Goal: Task Accomplishment & Management: Manage account settings

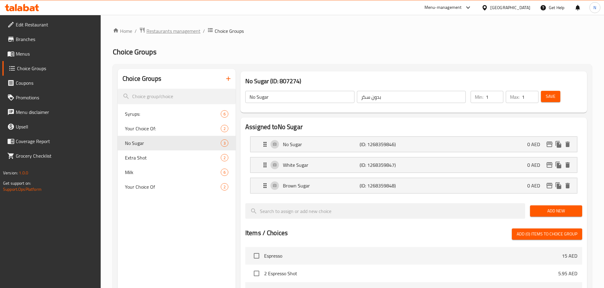
click at [191, 29] on span "Restaurants management" at bounding box center [174, 30] width 54 height 7
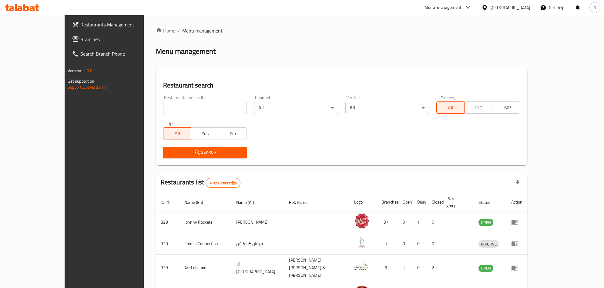
click at [163, 110] on input "search" at bounding box center [205, 108] width 84 height 12
paste input "670995"
type input "670995"
click at [160, 145] on div "Search" at bounding box center [205, 152] width 91 height 19
click at [505, 10] on div "United Arab Emirates" at bounding box center [511, 7] width 40 height 7
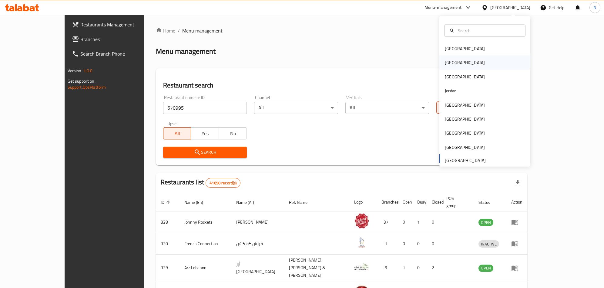
click at [454, 66] on div "[GEOGRAPHIC_DATA]" at bounding box center [485, 63] width 91 height 14
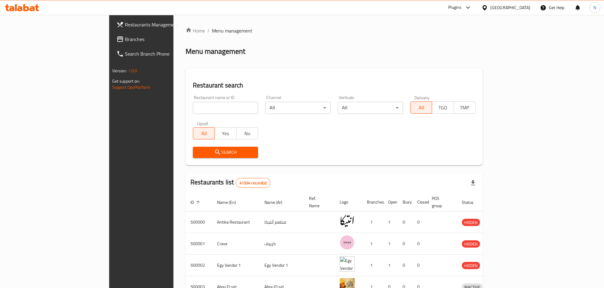
click at [193, 107] on input "search" at bounding box center [225, 108] width 65 height 12
paste input "670995"
type input "670995"
click at [198, 150] on span "Search" at bounding box center [226, 152] width 56 height 8
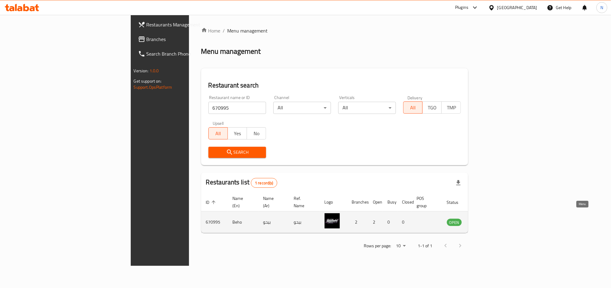
click at [486, 218] on icon "enhanced table" at bounding box center [482, 221] width 7 height 7
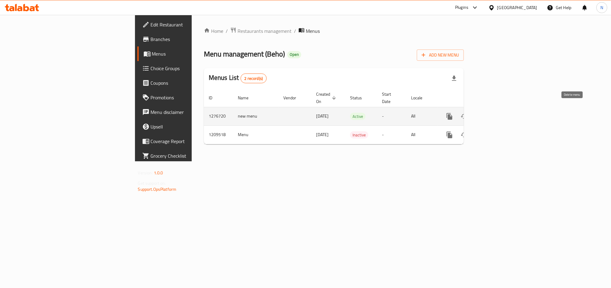
click at [486, 111] on button "enhanced table" at bounding box center [478, 116] width 15 height 15
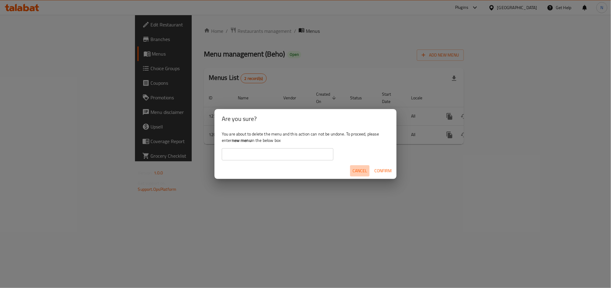
click at [359, 167] on span "Cancel" at bounding box center [359, 171] width 15 height 8
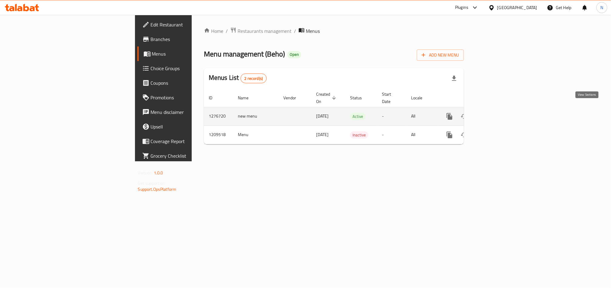
click at [497, 113] on icon "enhanced table" at bounding box center [493, 116] width 7 height 7
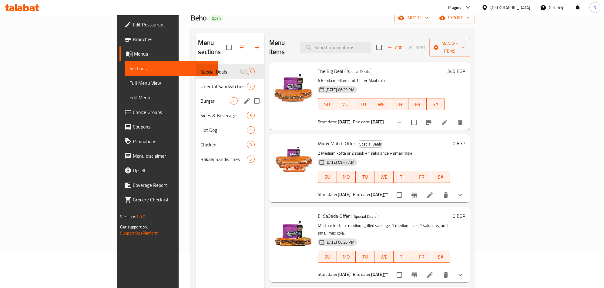
scroll to position [46, 0]
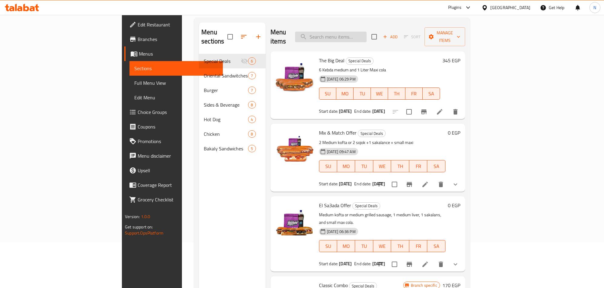
click at [367, 34] on input "search" at bounding box center [331, 37] width 72 height 11
paste input "Mix & Match"
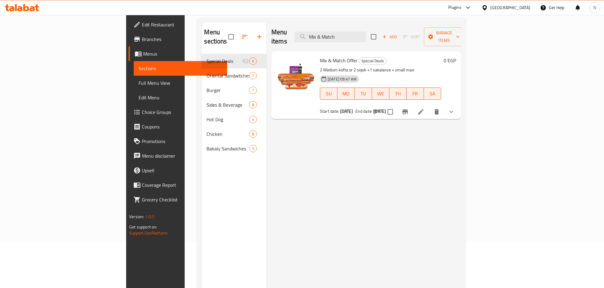
type input "Mix & Match"
click at [413, 105] on button "Branch-specific-item" at bounding box center [405, 111] width 15 height 15
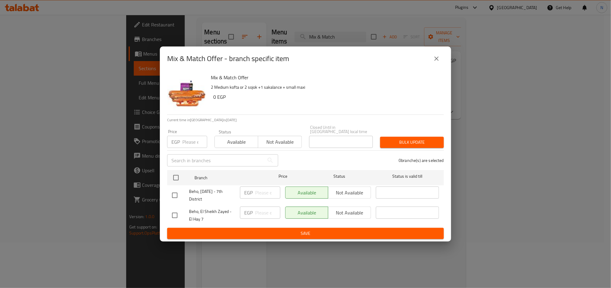
click at [440, 58] on icon "close" at bounding box center [436, 58] width 7 height 7
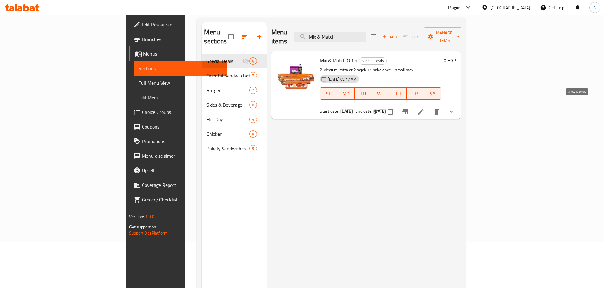
click at [455, 108] on icon "show more" at bounding box center [451, 111] width 7 height 7
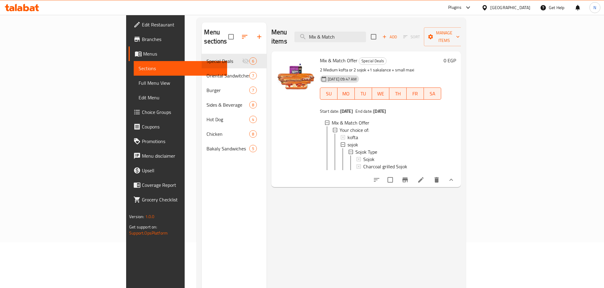
click at [409, 179] on icon "Branch-specific-item" at bounding box center [405, 179] width 7 height 7
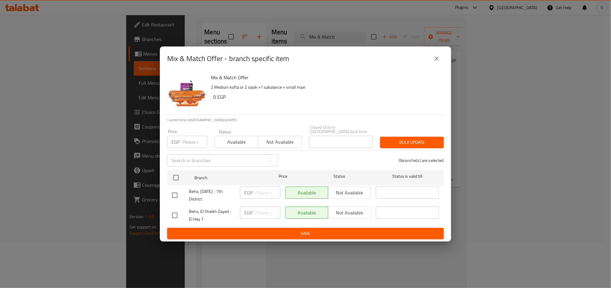
click at [441, 64] on button "close" at bounding box center [436, 58] width 15 height 15
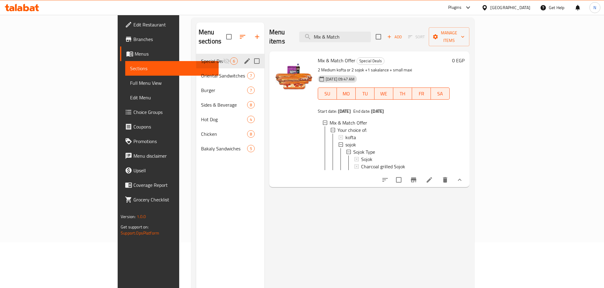
click at [201, 57] on span "Special Deals" at bounding box center [212, 60] width 22 height 7
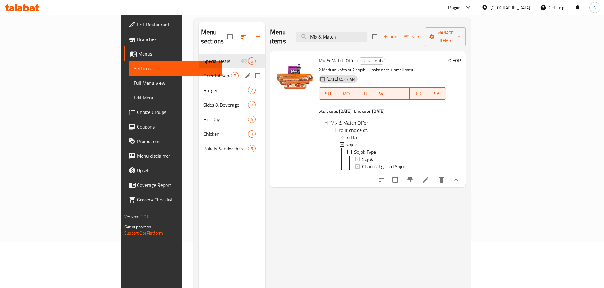
click at [199, 72] on div "Oriental Sandwitches 7" at bounding box center [232, 75] width 67 height 15
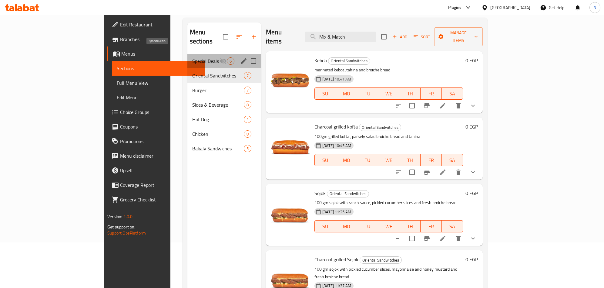
click at [192, 57] on span "Special Deals" at bounding box center [205, 60] width 27 height 7
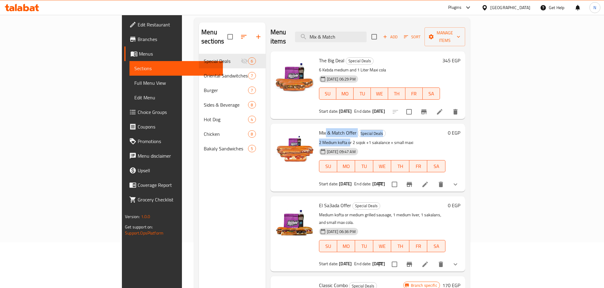
drag, startPoint x: 314, startPoint y: 130, endPoint x: 296, endPoint y: 128, distance: 18.0
click at [317, 128] on div "Mix & Match Offer Special Deals 2 Medium kofta or 2 sojok +1 sakalance + small …" at bounding box center [382, 157] width 131 height 63
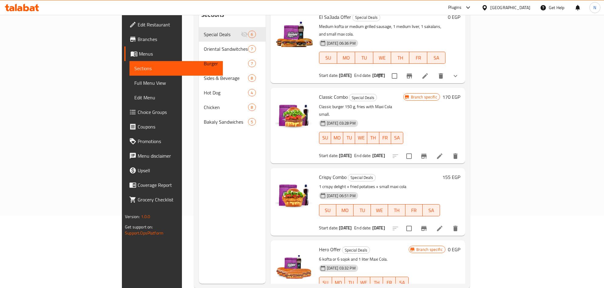
scroll to position [85, 0]
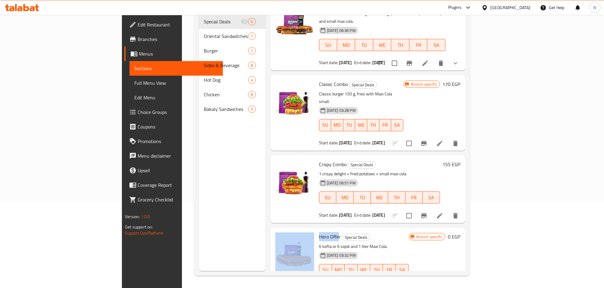
drag, startPoint x: 301, startPoint y: 213, endPoint x: 284, endPoint y: 210, distance: 17.6
click at [284, 230] on div "Hero Offer Special Deals 6 kofta or 6 sojok and 1 liter Maxi Cola. 27-02-2025 0…" at bounding box center [368, 261] width 190 height 63
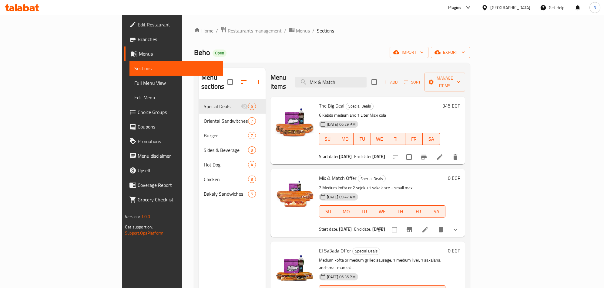
scroll to position [0, 0]
click at [317, 102] on div "The Big Deal Special Deals 6 Kebda medium and 1 Liter Maxi cola 08-04-2025 06:2…" at bounding box center [380, 130] width 126 height 63
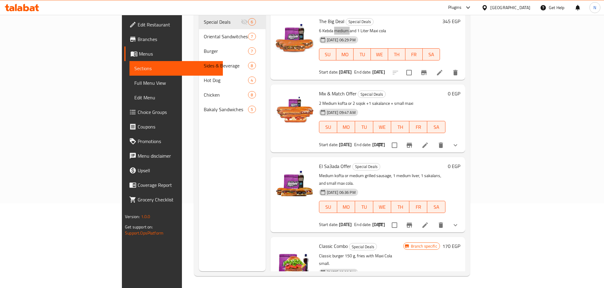
scroll to position [85, 0]
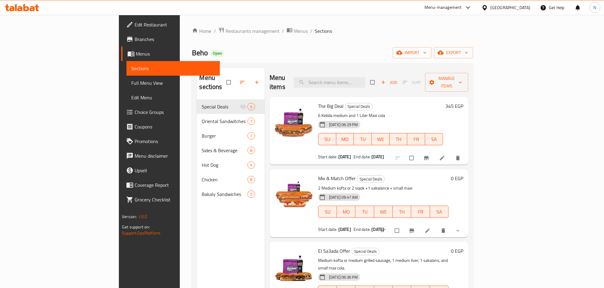
click at [474, 14] on div "Menu-management" at bounding box center [448, 7] width 57 height 15
click at [462, 7] on div "Menu-management" at bounding box center [443, 7] width 37 height 7
click at [449, 42] on div "Agent Campaigns Center" at bounding box center [439, 41] width 46 height 7
drag, startPoint x: 45, startPoint y: 41, endPoint x: 59, endPoint y: 42, distance: 14.9
click at [135, 41] on span "Branches" at bounding box center [175, 38] width 80 height 7
